Goal: Task Accomplishment & Management: Use online tool/utility

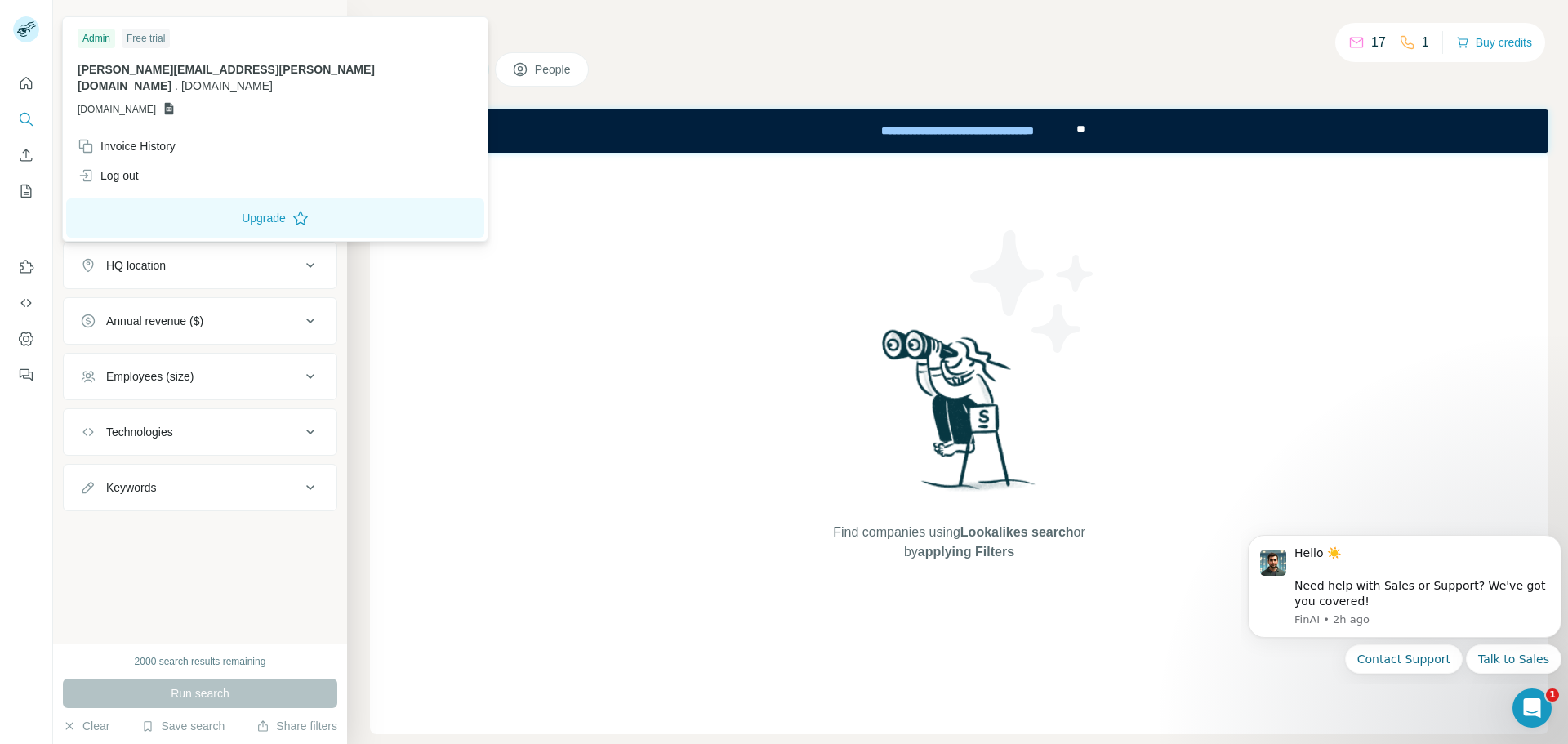
click at [142, 103] on span "GSHEETSSTRATACREATE.COM" at bounding box center [117, 110] width 78 height 15
click at [174, 103] on icon at bounding box center [169, 108] width 9 height 12
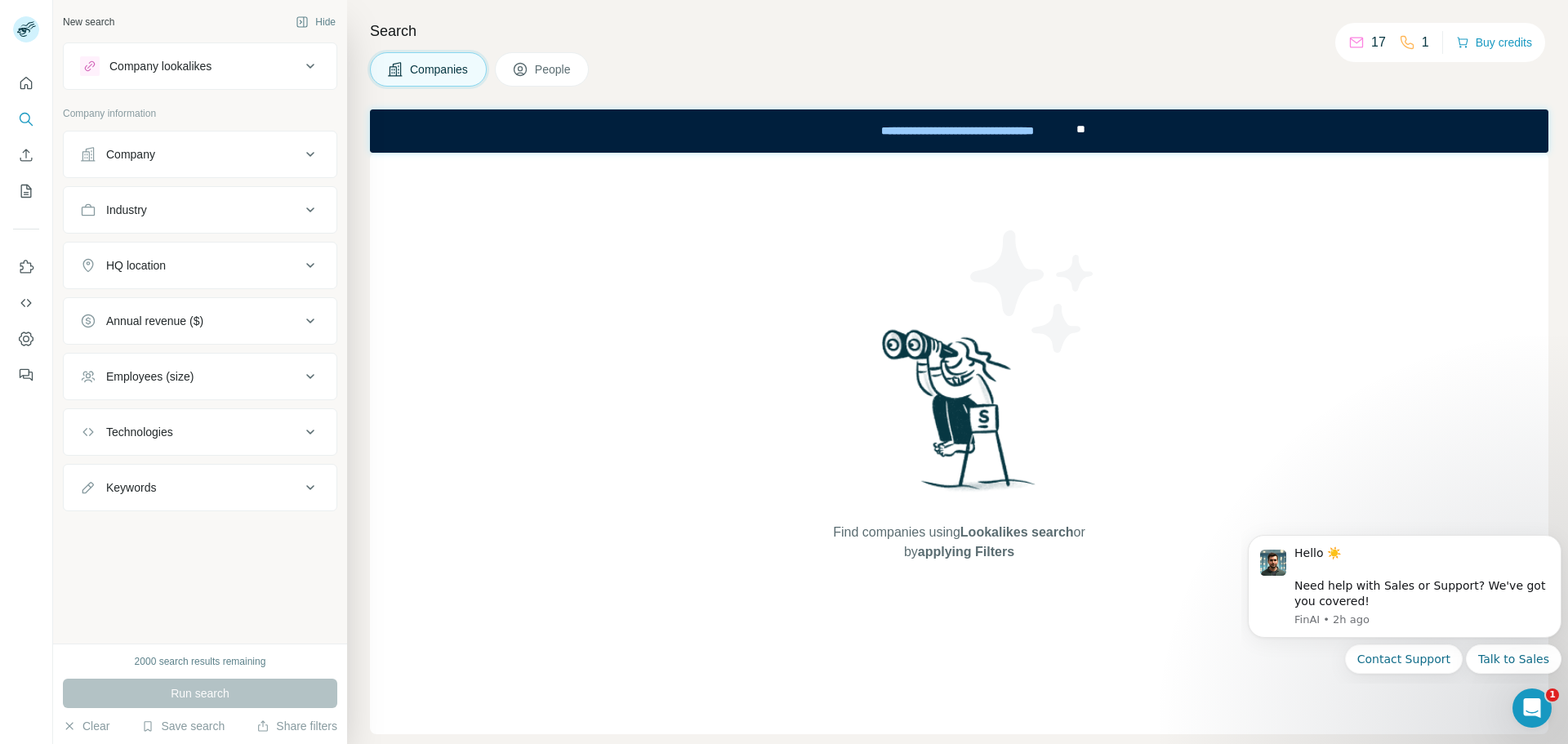
drag, startPoint x: 512, startPoint y: 163, endPoint x: 140, endPoint y: 33, distance: 394.1
click at [512, 163] on div "Find companies using Lookalikes search or by applying Filters" at bounding box center [958, 443] width 1178 height 581
drag, startPoint x: 1513, startPoint y: 1, endPoint x: 556, endPoint y: 451, distance: 1057.5
click at [556, 451] on div "Find companies using Lookalikes search or by applying Filters" at bounding box center [958, 443] width 1178 height 581
click at [22, 263] on icon "Use Surfe on LinkedIn" at bounding box center [27, 266] width 14 height 13
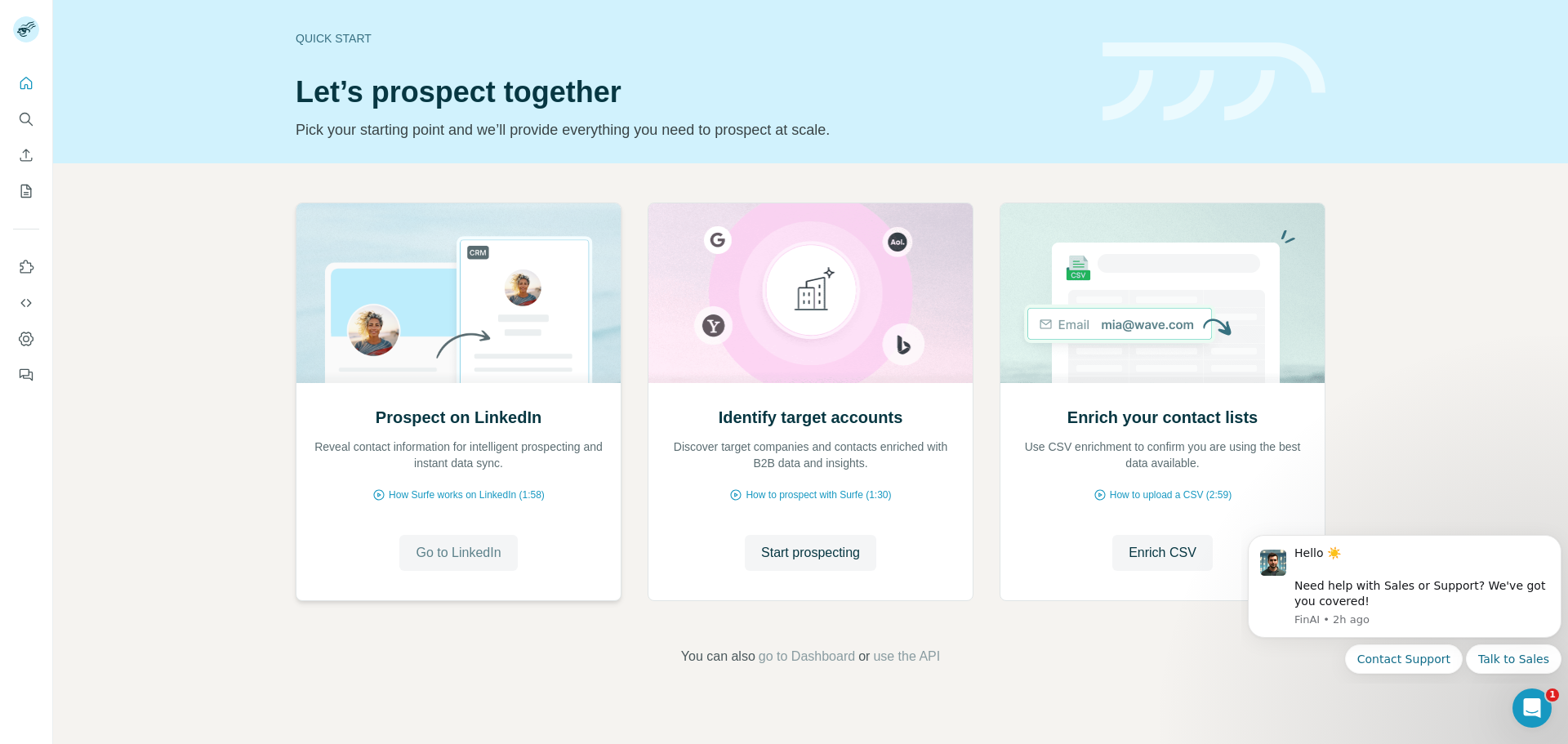
click at [445, 555] on span "Go to LinkedIn" at bounding box center [458, 553] width 85 height 20
click at [18, 189] on icon "My lists" at bounding box center [25, 191] width 16 height 16
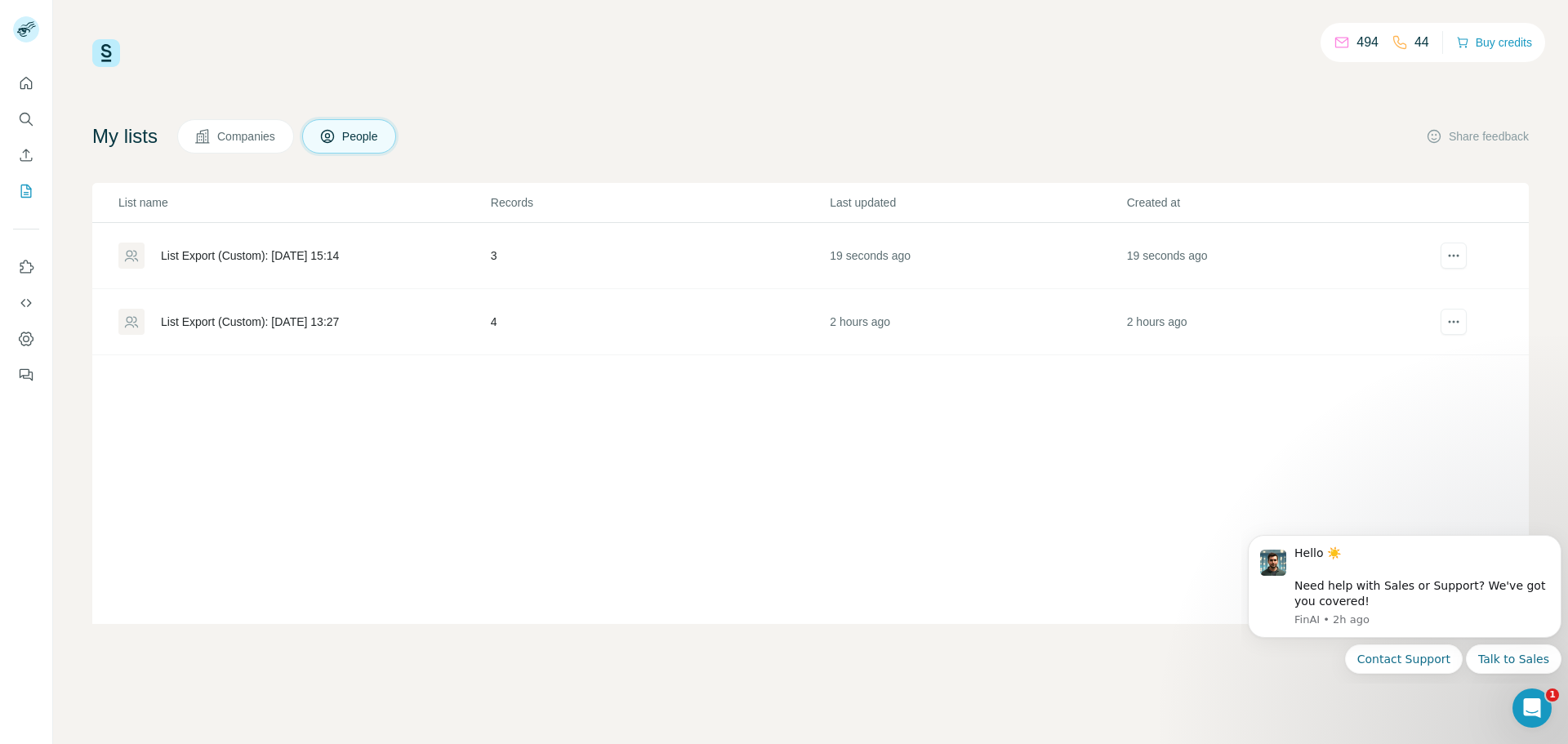
click at [325, 321] on div "List Export (Custom): 01/10/2025 13:27" at bounding box center [249, 322] width 178 height 16
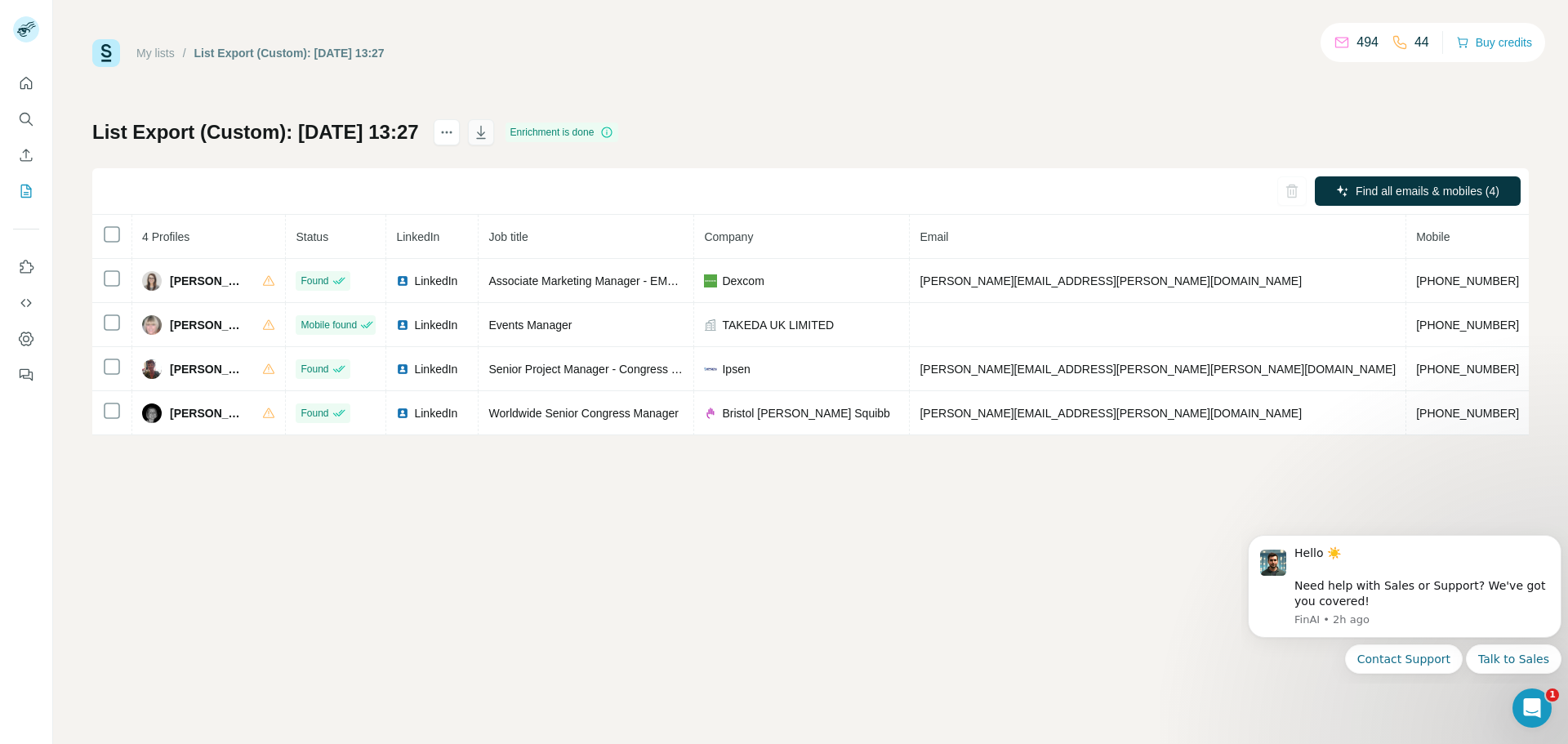
click at [489, 134] on icon "button" at bounding box center [480, 132] width 16 height 16
